Goal: Information Seeking & Learning: Learn about a topic

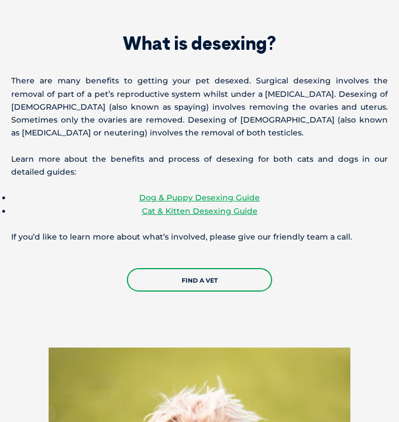
scroll to position [2109, 0]
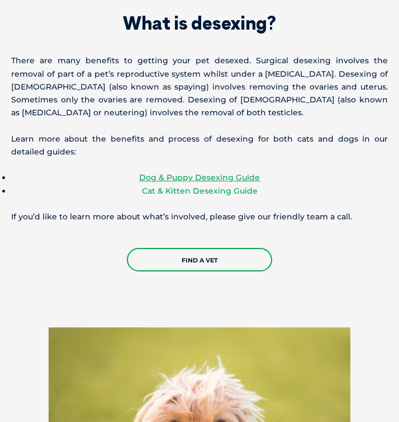
click at [244, 186] on link "Cat & Kitten Desexing Guide" at bounding box center [200, 191] width 116 height 10
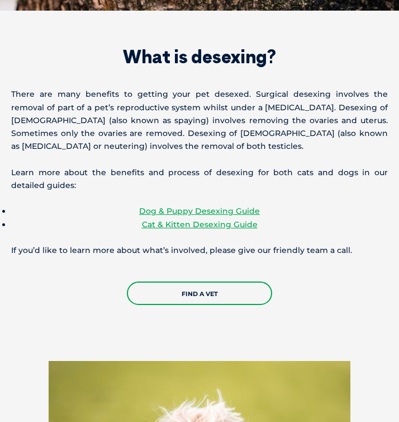
scroll to position [2073, 0]
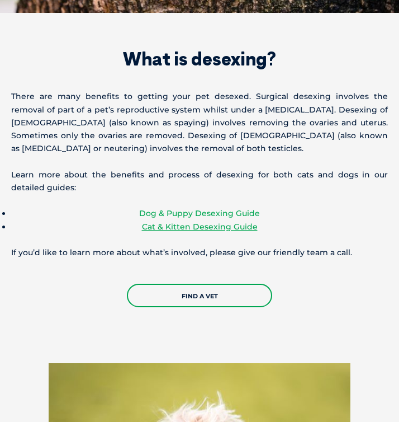
click at [209, 208] on link "Dog & Puppy Desexing Guide" at bounding box center [199, 213] width 121 height 10
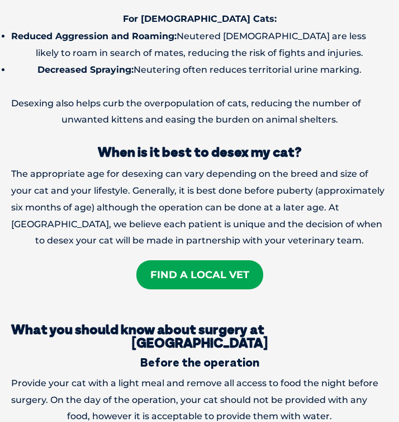
scroll to position [1028, 0]
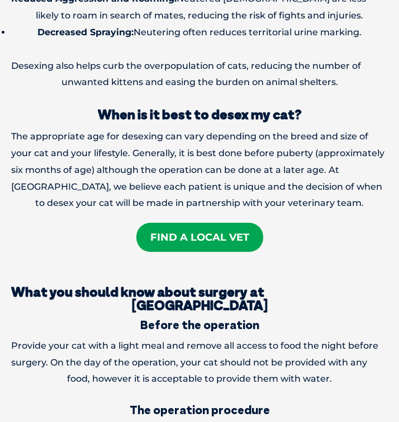
click at [265, 283] on strong "What you should know about surgery at [GEOGRAPHIC_DATA]" at bounding box center [139, 298] width 257 height 30
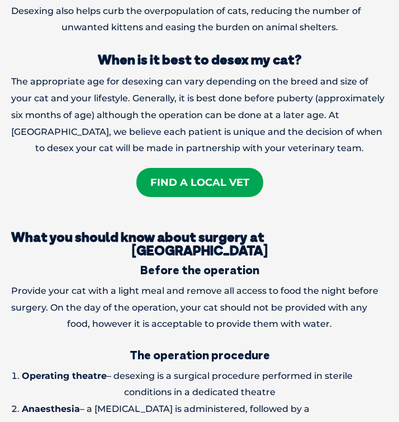
scroll to position [1096, 0]
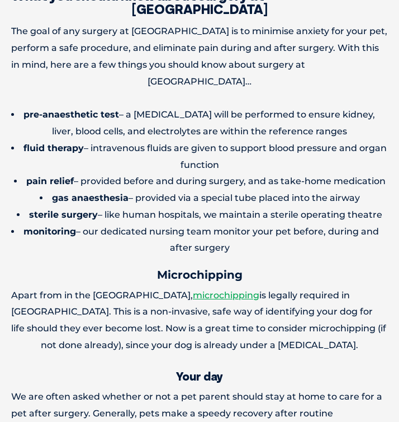
scroll to position [1400, 0]
